Goal: Information Seeking & Learning: Check status

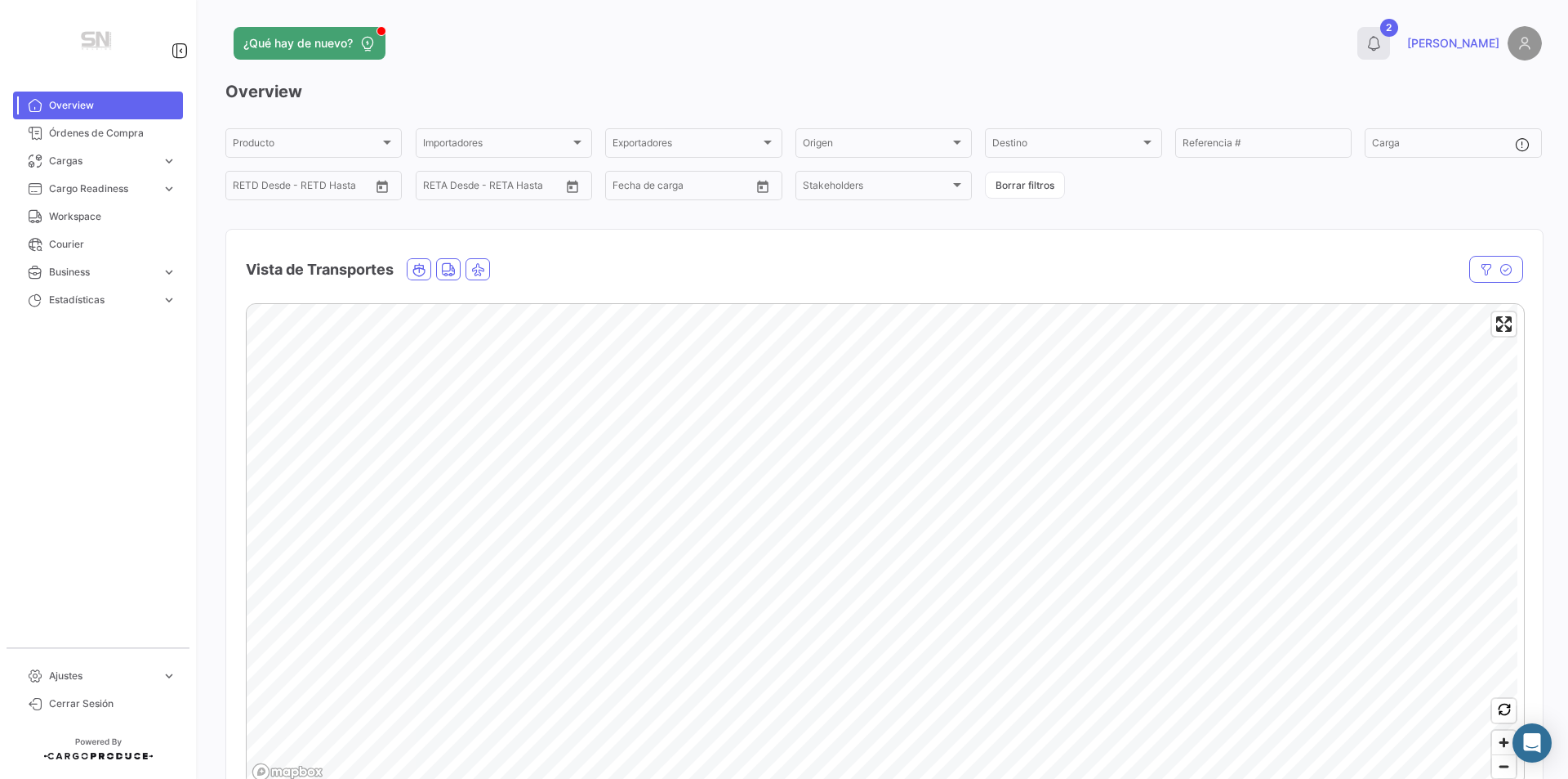
click at [1390, 34] on button "2" at bounding box center [1374, 43] width 33 height 33
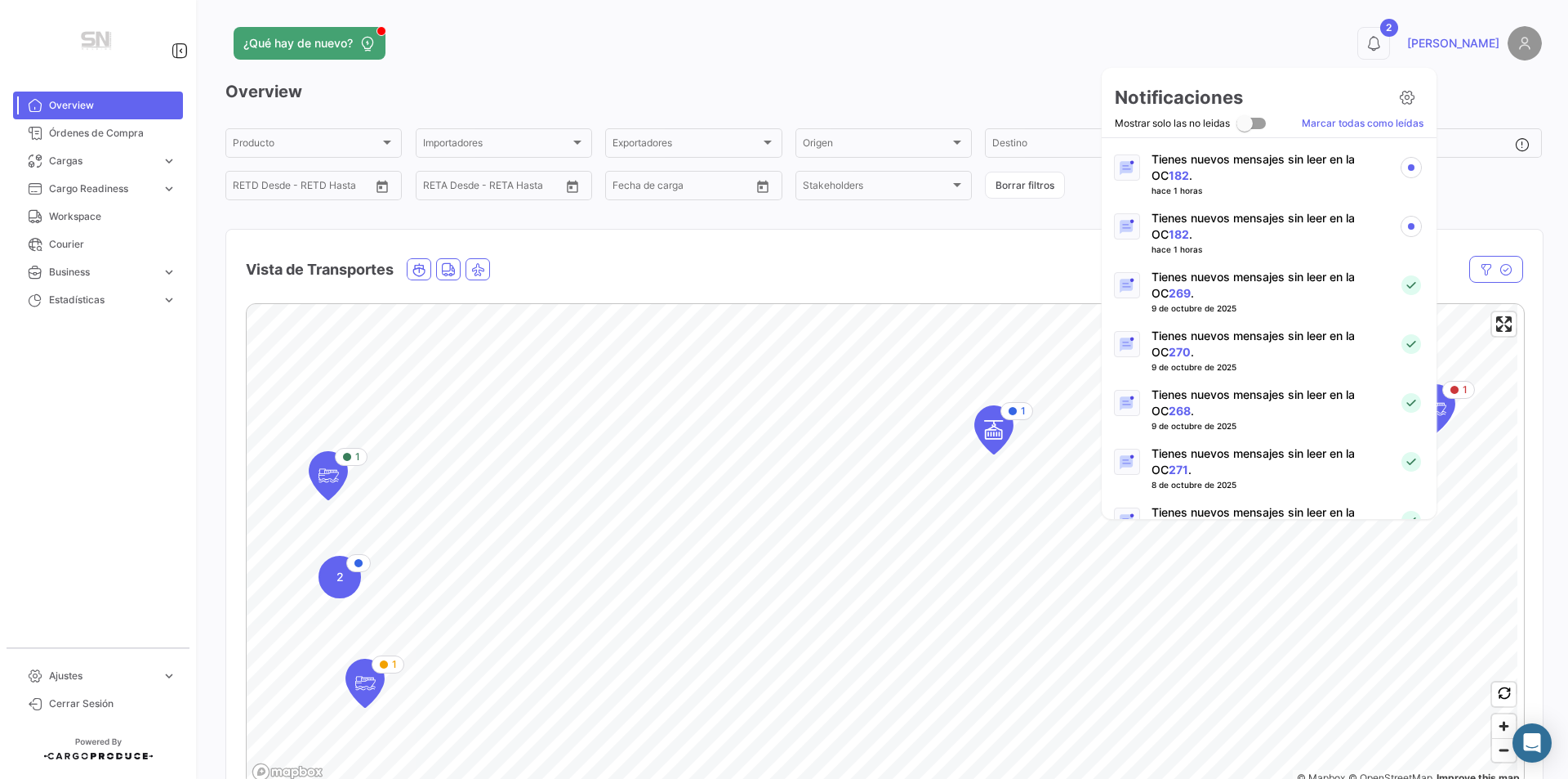
click at [1169, 231] on link "182" at bounding box center [1179, 234] width 20 height 14
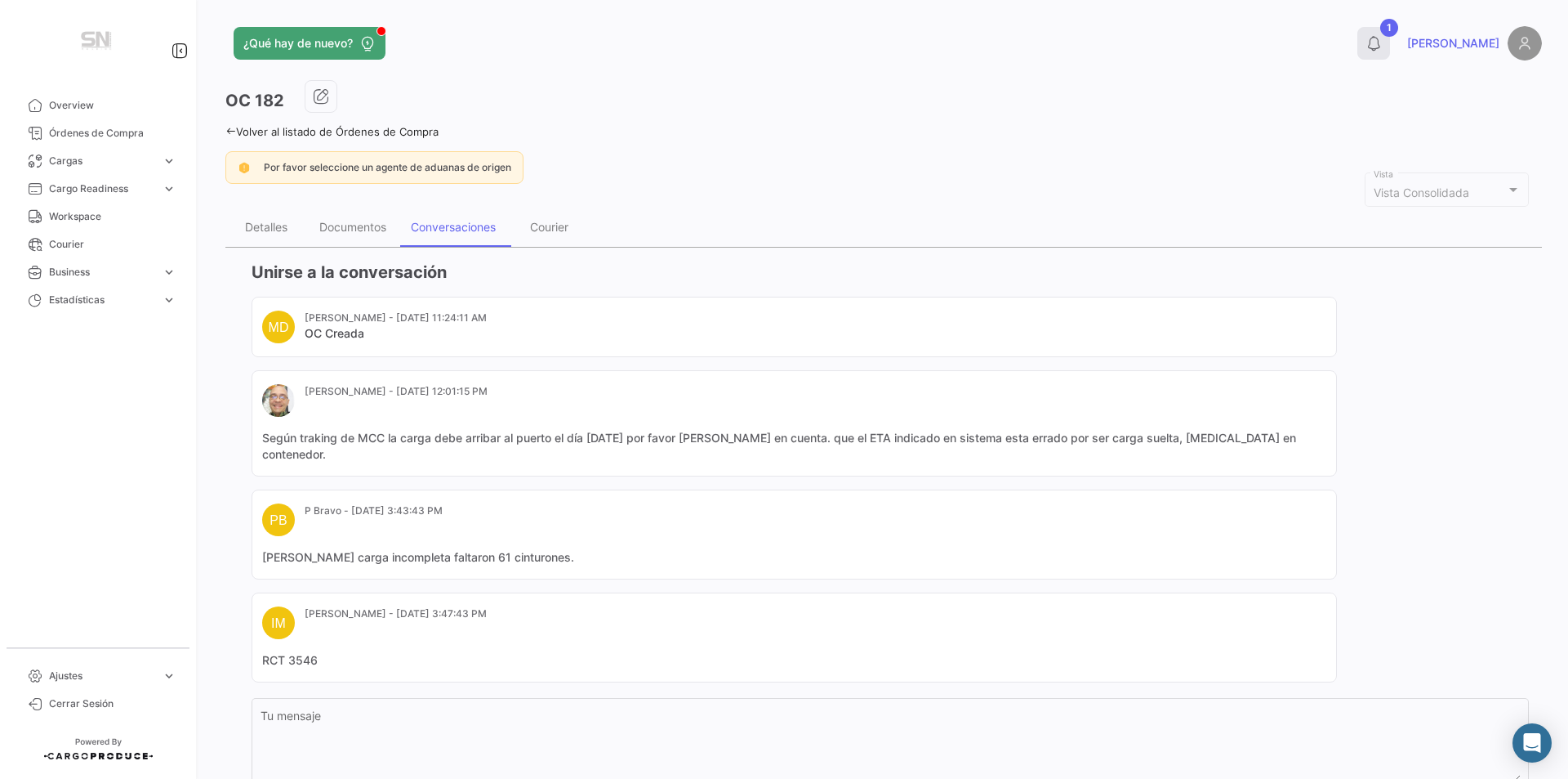
click at [1382, 36] on icon at bounding box center [1373, 43] width 16 height 16
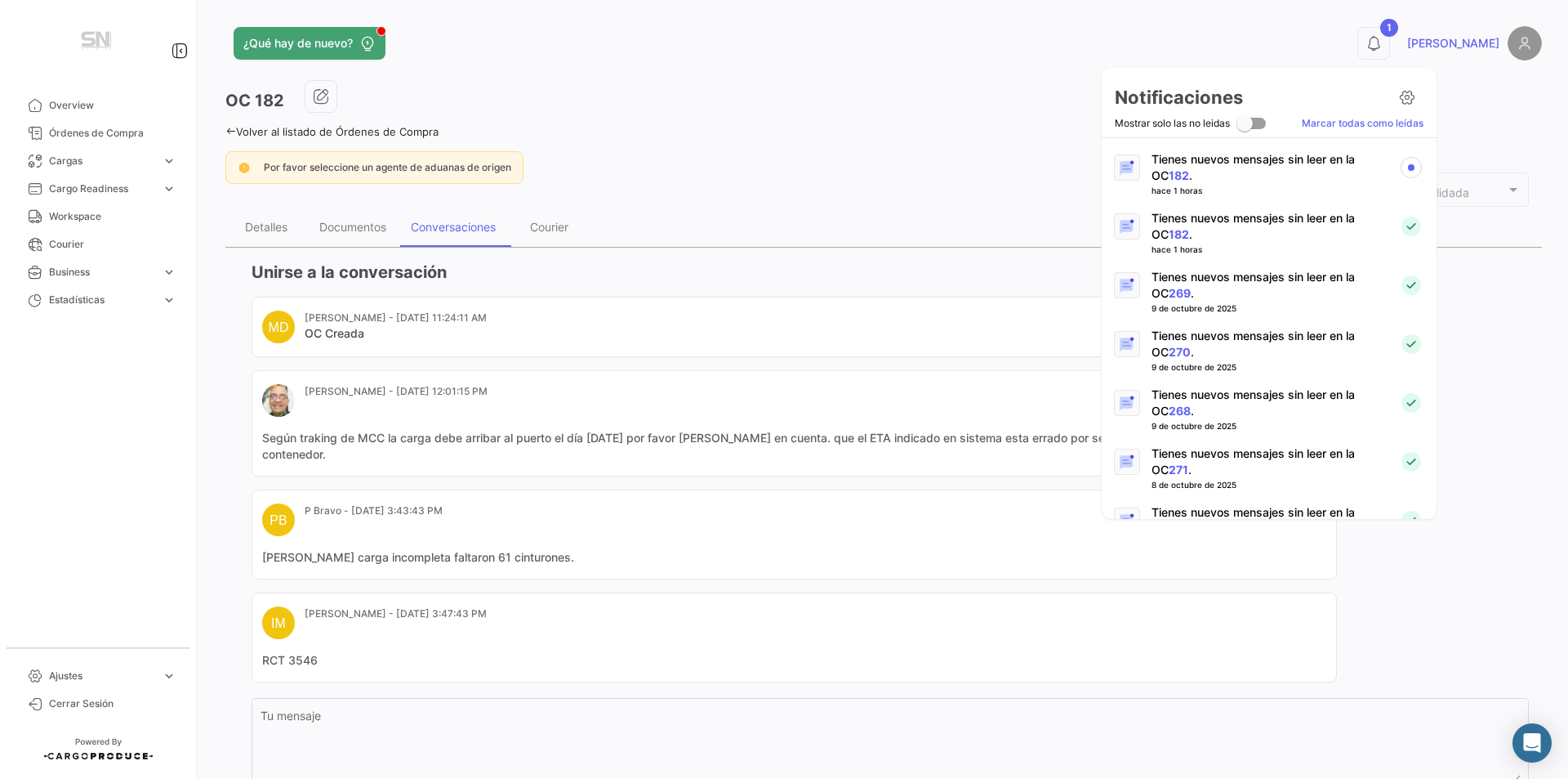
click at [1155, 164] on p "Tienes nuevos mensajes sin leer en la OC 182 ." at bounding box center [1269, 167] width 235 height 33
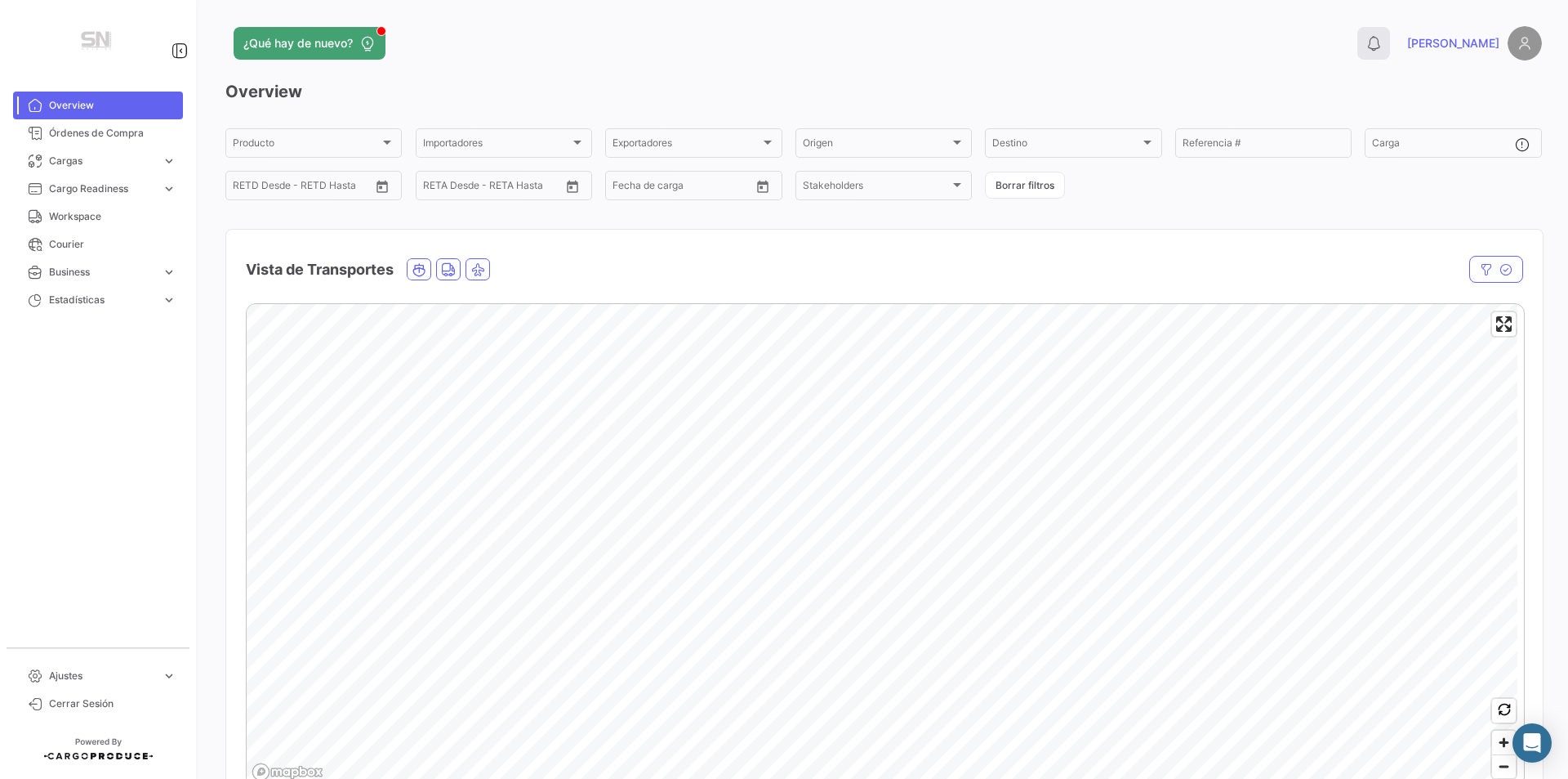
click at [1382, 47] on icon at bounding box center [1373, 43] width 16 height 16
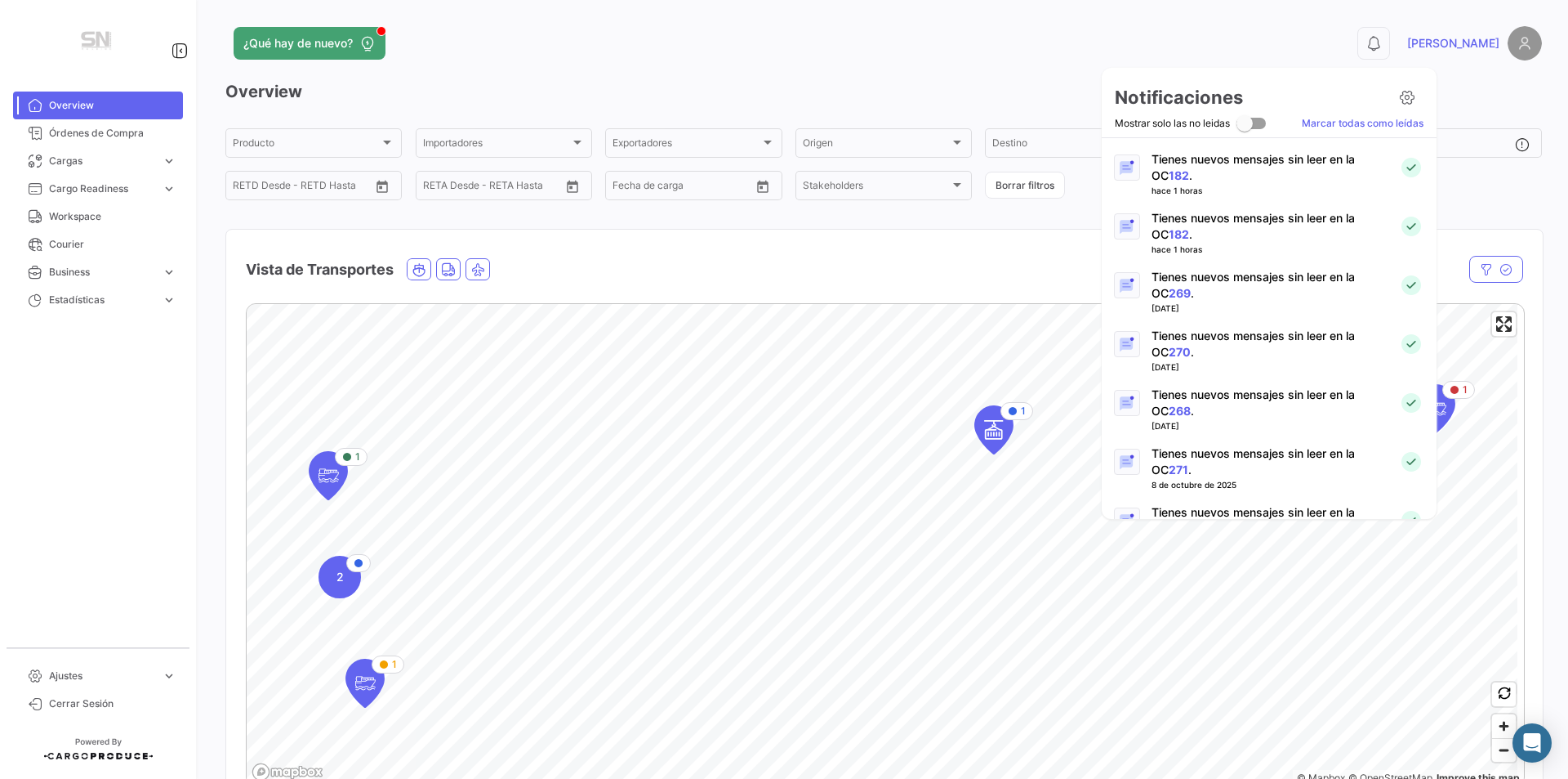
click at [1169, 175] on link "182" at bounding box center [1179, 175] width 20 height 14
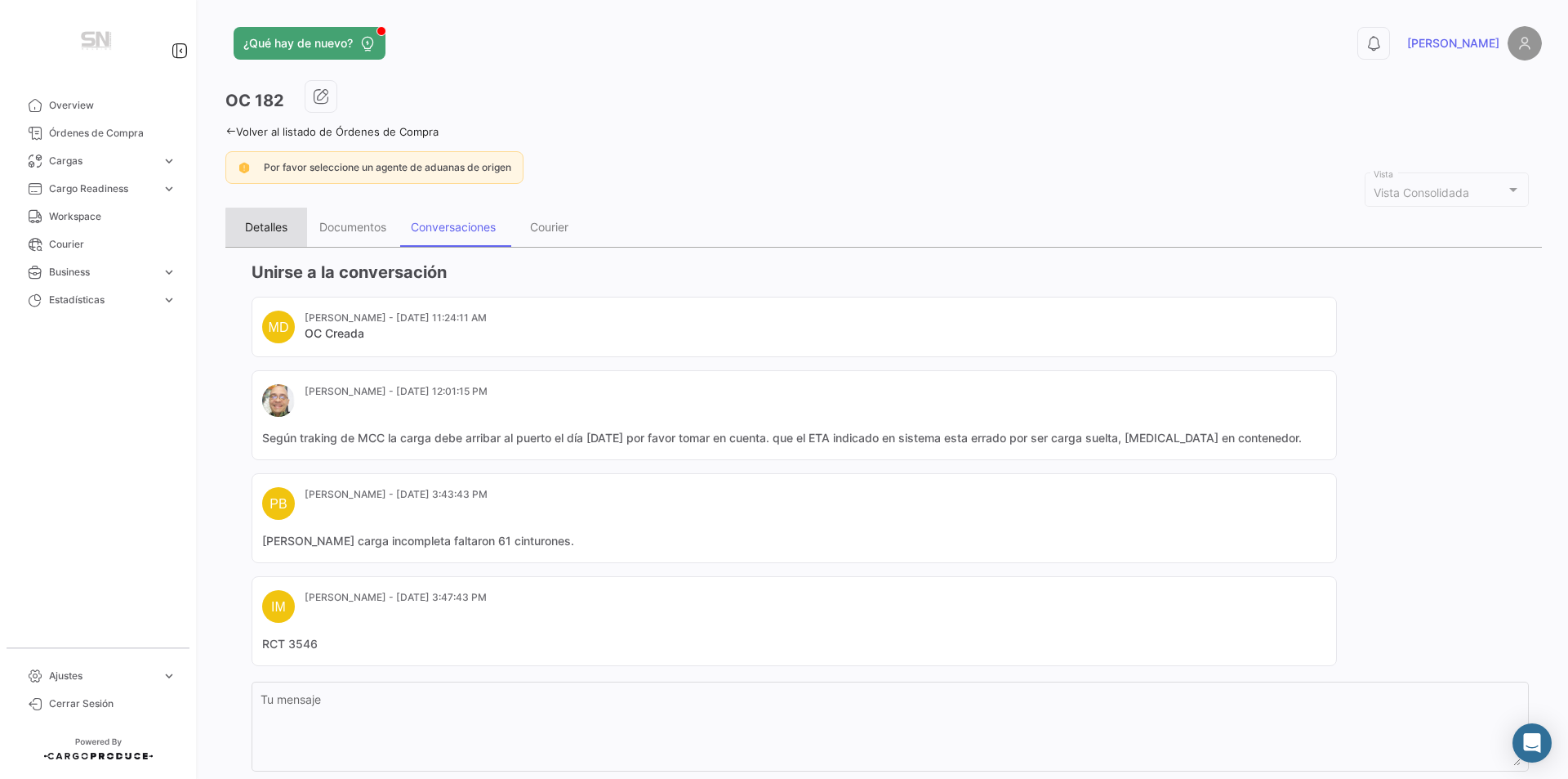
click at [280, 232] on div "Detalles" at bounding box center [266, 226] width 43 height 14
